Goal: Check status: Check status

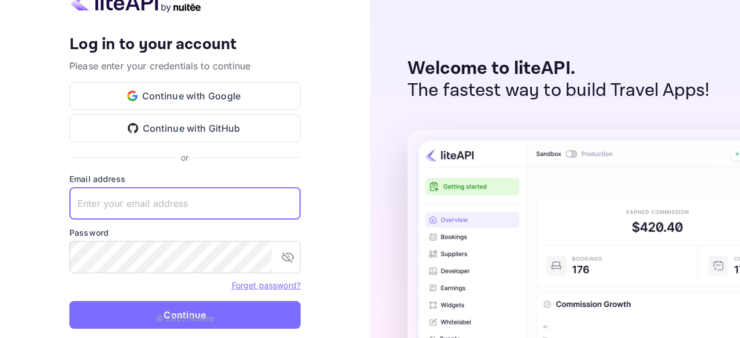
click at [284, 205] on input "text" at bounding box center [184, 203] width 231 height 32
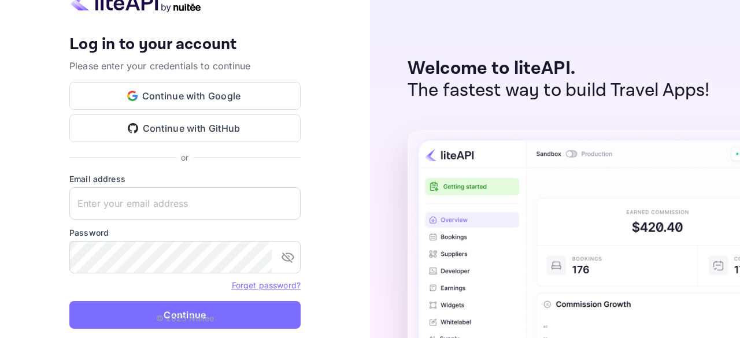
type input "[EMAIL_ADDRESS][DOMAIN_NAME]"
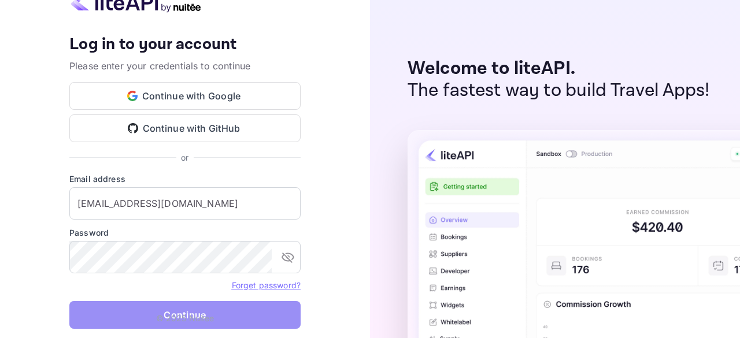
click at [155, 313] on button "Continue" at bounding box center [184, 315] width 231 height 28
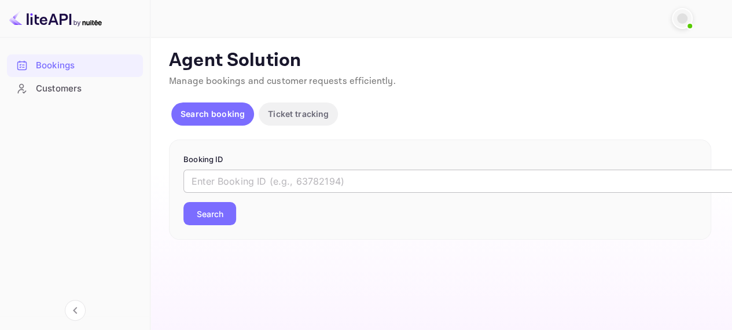
click at [242, 189] on input "text" at bounding box center [472, 180] width 578 height 23
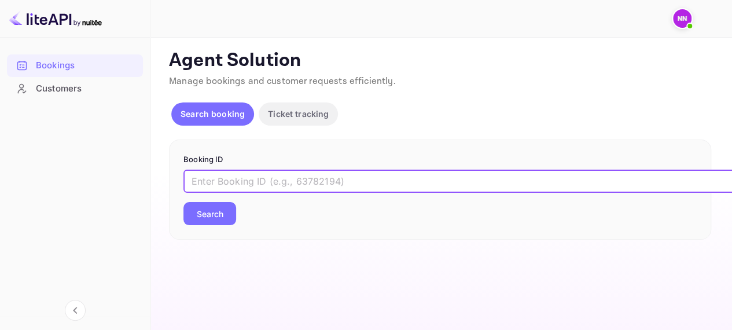
paste input "6057513"
type input "6057513"
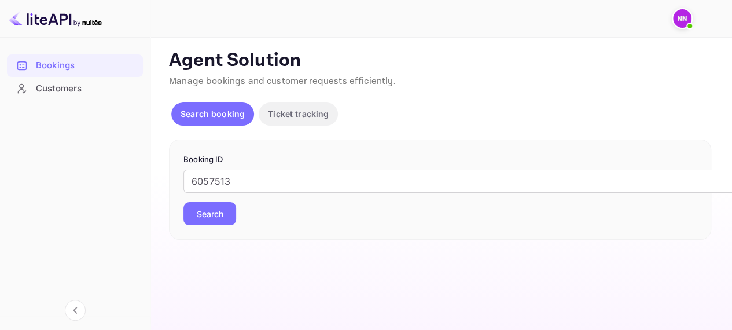
click at [210, 224] on button "Search" at bounding box center [209, 213] width 53 height 23
